Goal: Navigation & Orientation: Find specific page/section

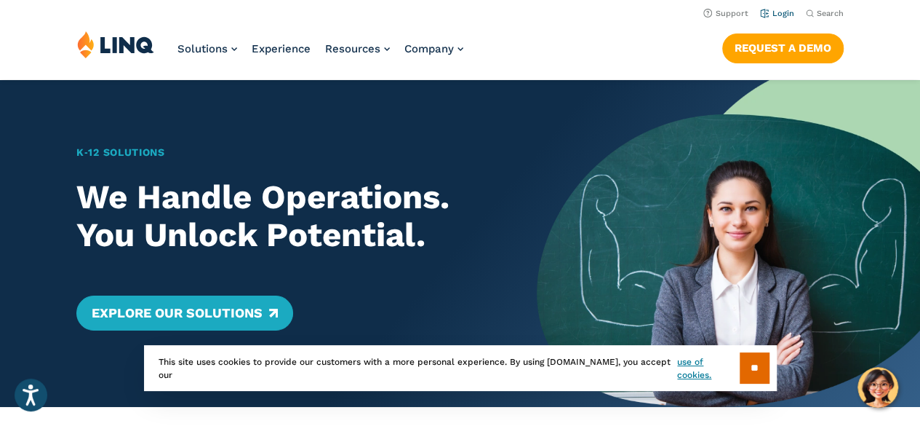
drag, startPoint x: 772, startPoint y: 17, endPoint x: 762, endPoint y: 20, distance: 9.7
click at [772, 18] on li "Login" at bounding box center [777, 12] width 34 height 16
click at [774, 10] on link "Login" at bounding box center [777, 13] width 34 height 9
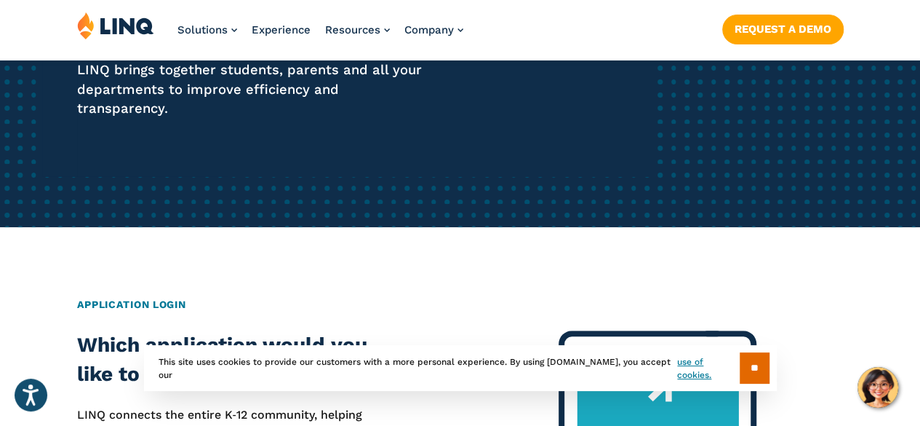
scroll to position [727, 0]
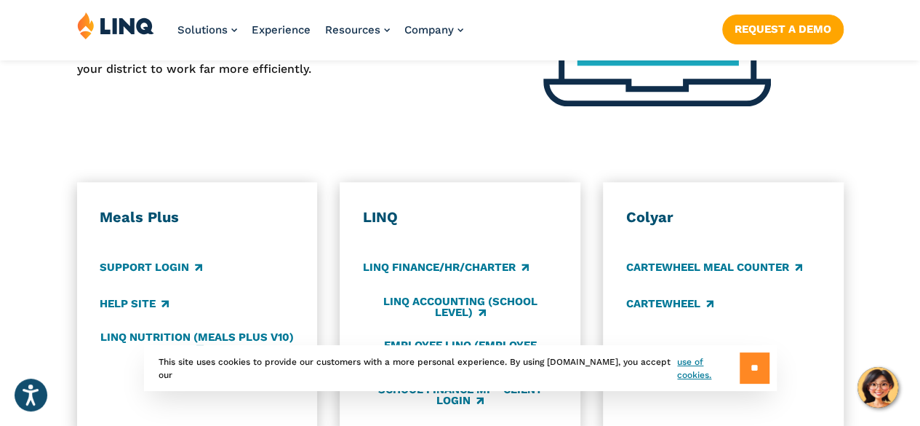
click at [757, 372] on input "**" at bounding box center [755, 367] width 30 height 31
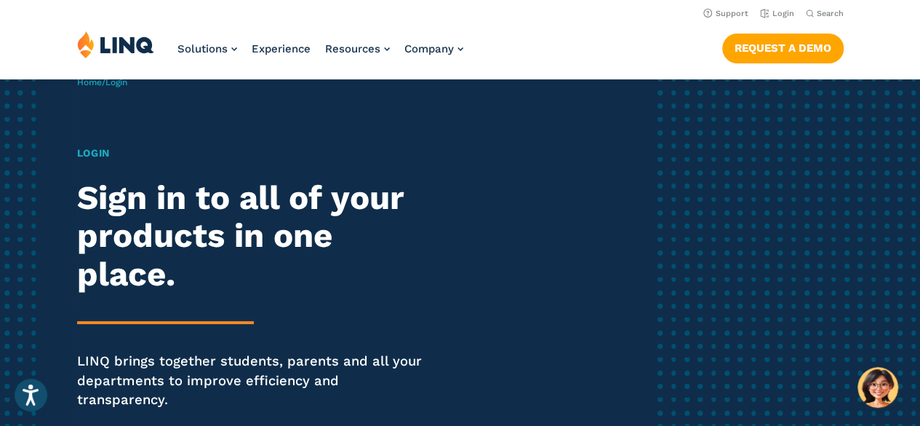
scroll to position [0, 0]
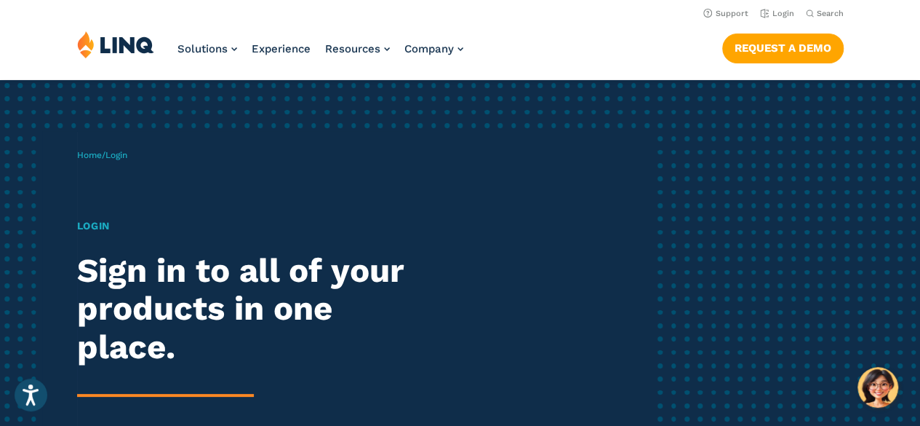
click at [104, 224] on h1 "Login" at bounding box center [254, 225] width 354 height 15
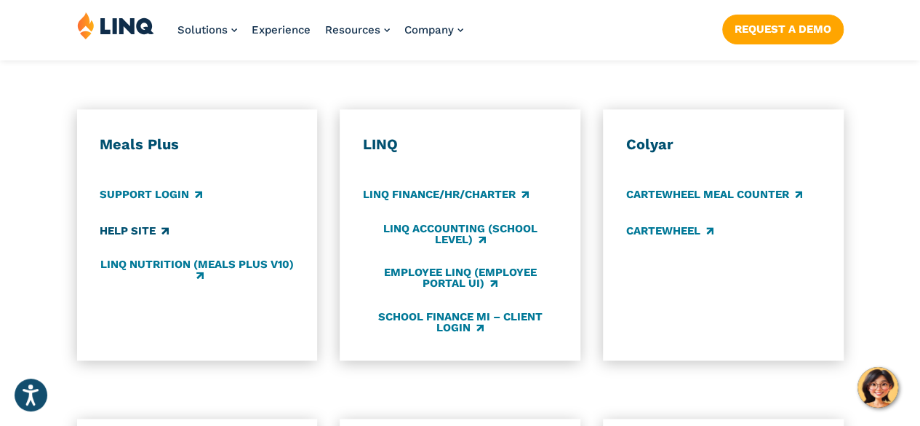
scroll to position [1091, 0]
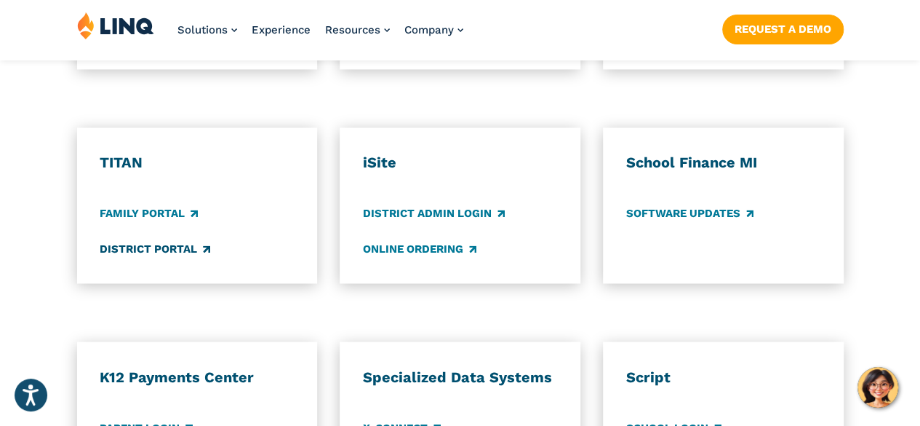
click at [164, 241] on link "District Portal" at bounding box center [155, 249] width 111 height 16
